Goal: Check status: Check status

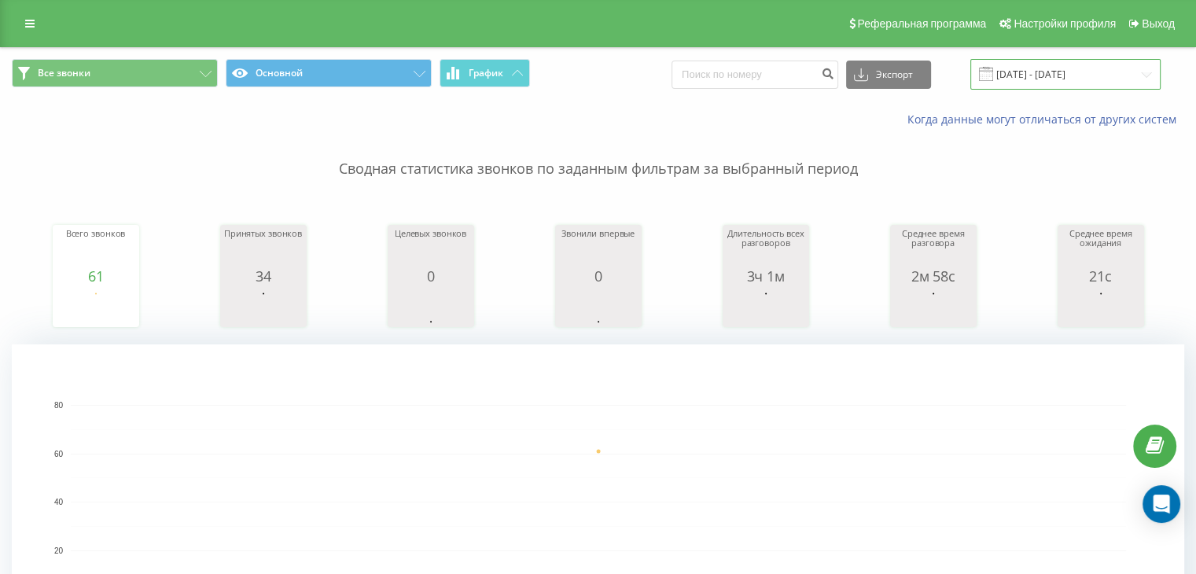
click at [1141, 75] on input "[DATE] - [DATE]" at bounding box center [1065, 74] width 190 height 31
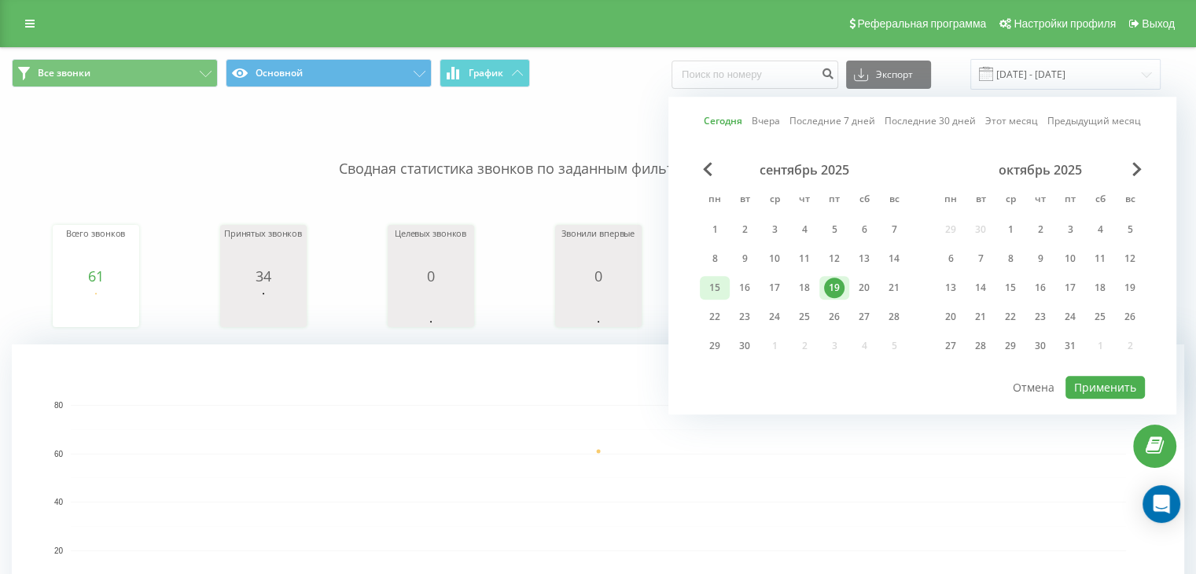
click at [721, 286] on div "15" at bounding box center [715, 288] width 20 height 20
click at [838, 281] on div "19" at bounding box center [834, 288] width 20 height 20
click at [1089, 378] on button "Применить" at bounding box center [1105, 387] width 79 height 23
type input "15.09.2025 - 19.09.2025"
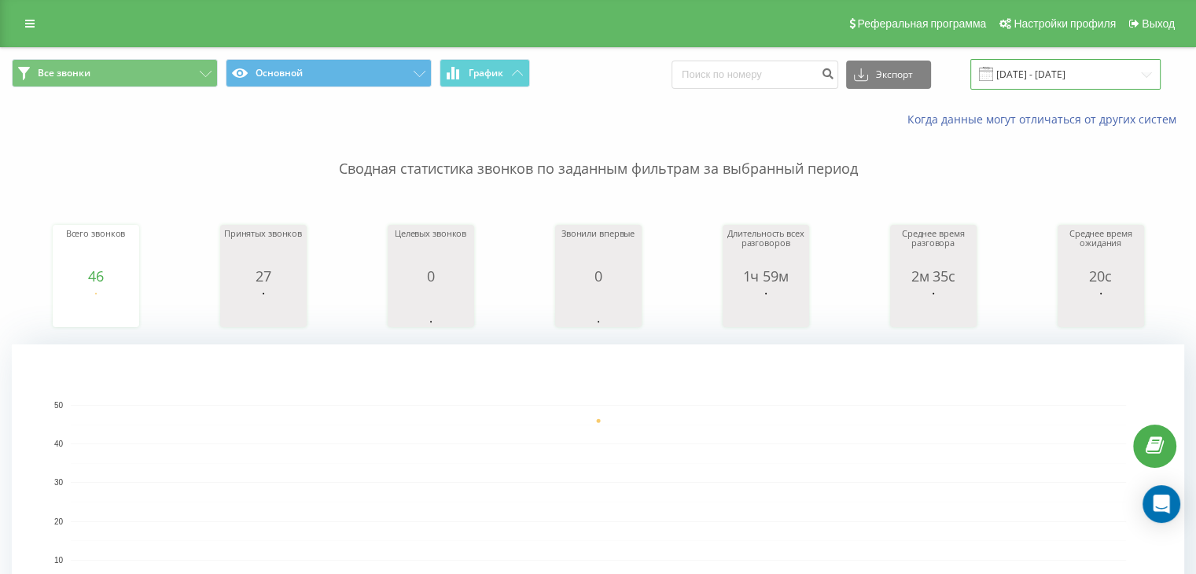
click at [1143, 73] on input "[DATE] - [DATE]" at bounding box center [1065, 74] width 190 height 31
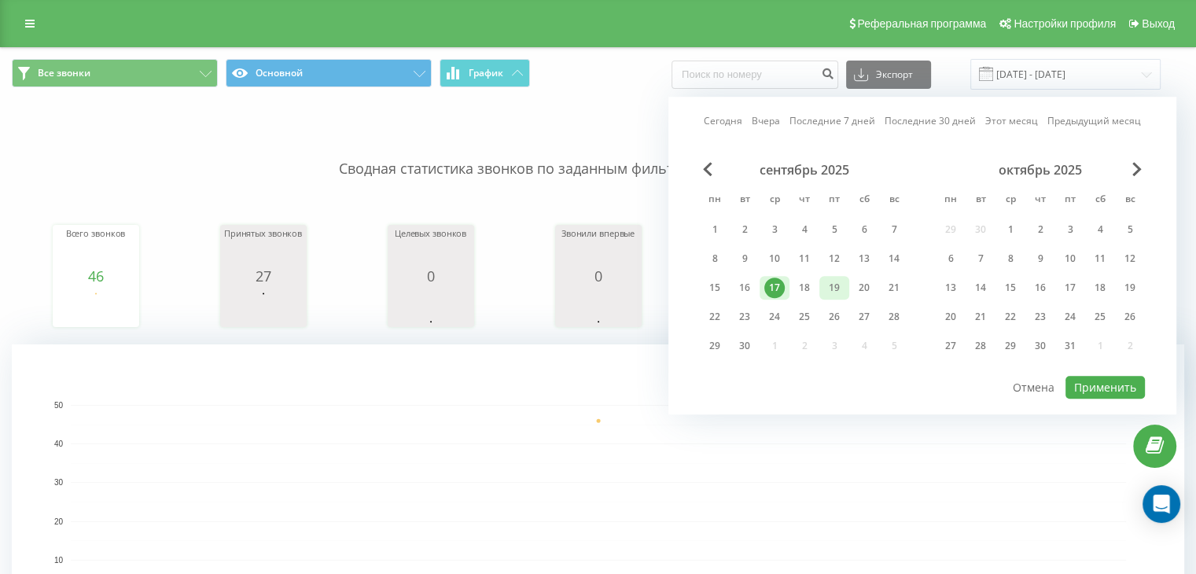
click at [845, 287] on div "19" at bounding box center [834, 288] width 30 height 24
click at [1099, 385] on button "Применить" at bounding box center [1105, 387] width 79 height 23
type input "[DATE] - [DATE]"
